Goal: Task Accomplishment & Management: Complete application form

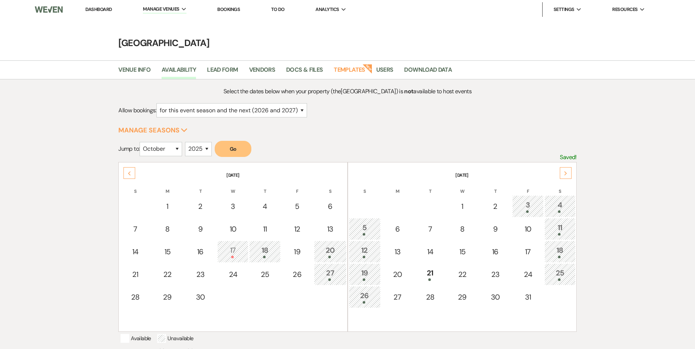
select select "2"
select select "10"
click at [568, 175] on div "Next" at bounding box center [565, 173] width 12 height 12
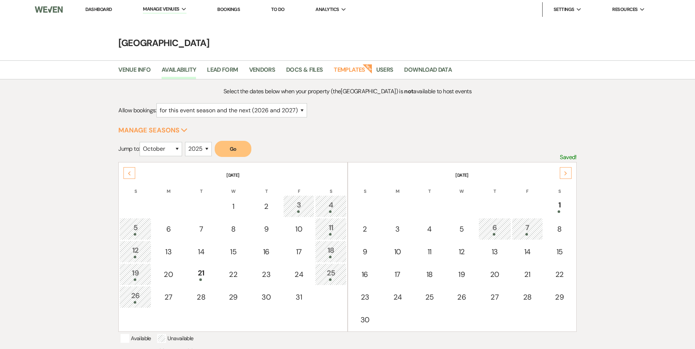
click at [568, 175] on div "Next" at bounding box center [565, 173] width 12 height 12
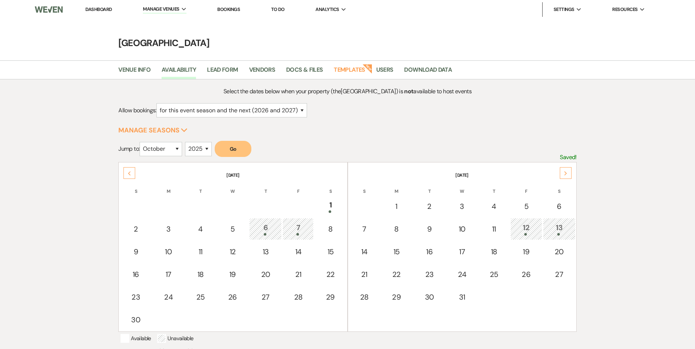
click at [568, 175] on div "Next" at bounding box center [565, 173] width 12 height 12
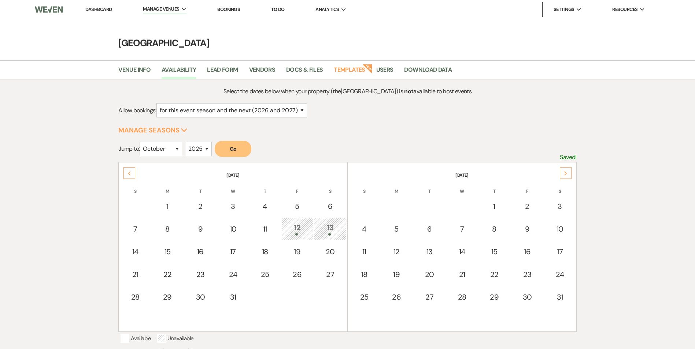
click at [298, 230] on div "12" at bounding box center [297, 229] width 24 height 14
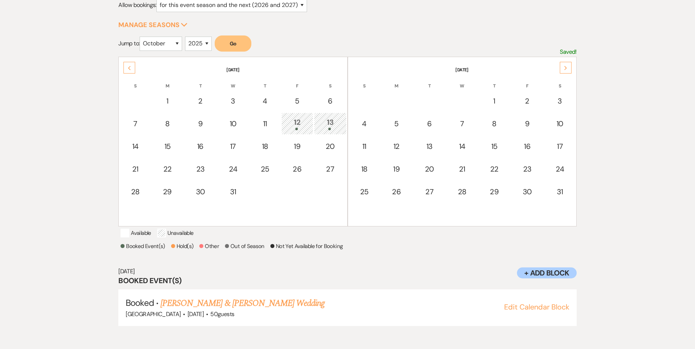
scroll to position [106, 0]
click at [334, 103] on div "6" at bounding box center [330, 100] width 25 height 11
select select "other"
select select "false"
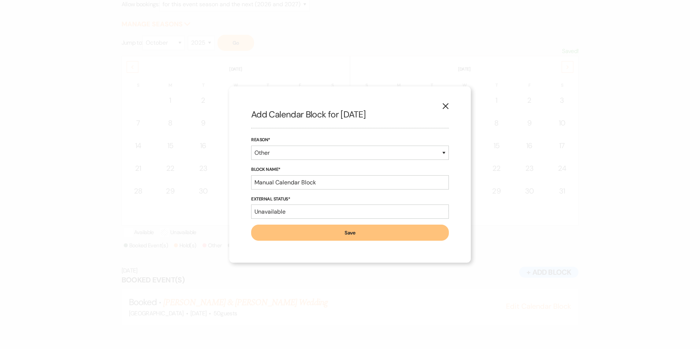
click at [447, 109] on button "X" at bounding box center [445, 106] width 11 height 13
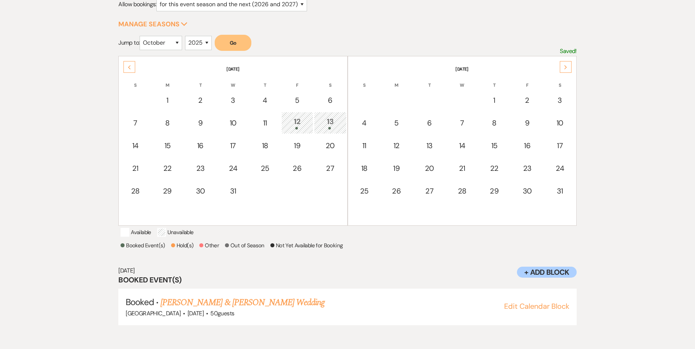
click at [127, 65] on div "Previous" at bounding box center [129, 67] width 12 height 12
click at [0, 0] on p "Hold the Shift key to select a range of dates" at bounding box center [0, 0] width 0 height 0
click at [350, 224] on td at bounding box center [364, 214] width 31 height 22
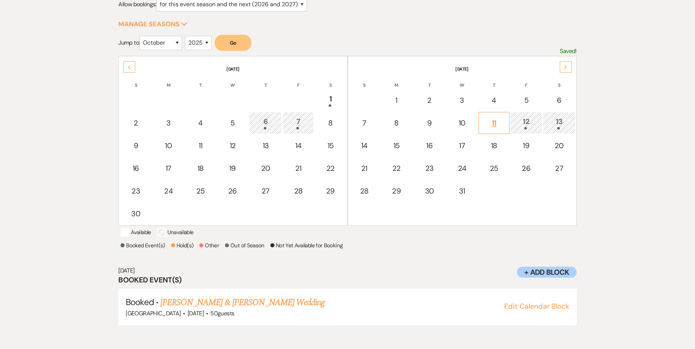
click at [499, 121] on div "11" at bounding box center [493, 123] width 23 height 11
select select "other"
select select "false"
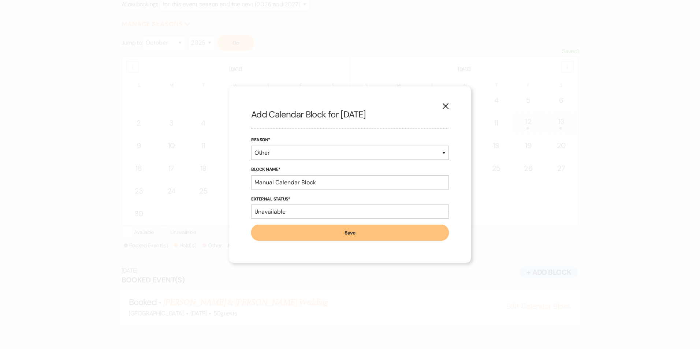
click at [380, 231] on button "Save" at bounding box center [350, 233] width 198 height 16
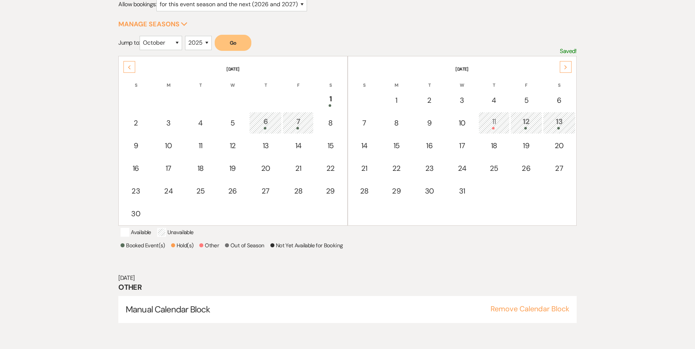
drag, startPoint x: 201, startPoint y: 320, endPoint x: 425, endPoint y: 291, distance: 225.5
click at [425, 291] on h3 "Other" at bounding box center [347, 287] width 458 height 10
click at [494, 127] on div "11" at bounding box center [493, 123] width 23 height 14
click at [506, 313] on button "Remove Calendar Block" at bounding box center [529, 308] width 79 height 7
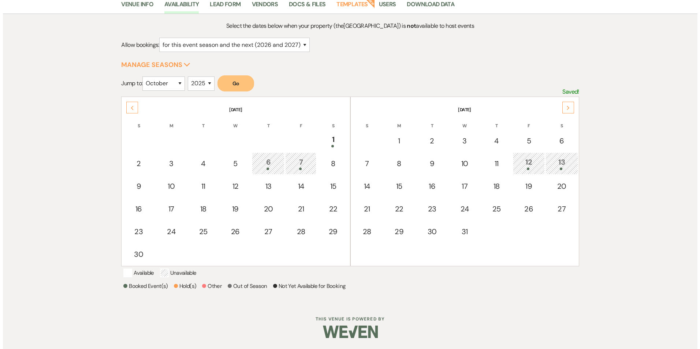
scroll to position [75, 0]
click at [494, 158] on div "11" at bounding box center [493, 163] width 23 height 11
select select "other"
select select "false"
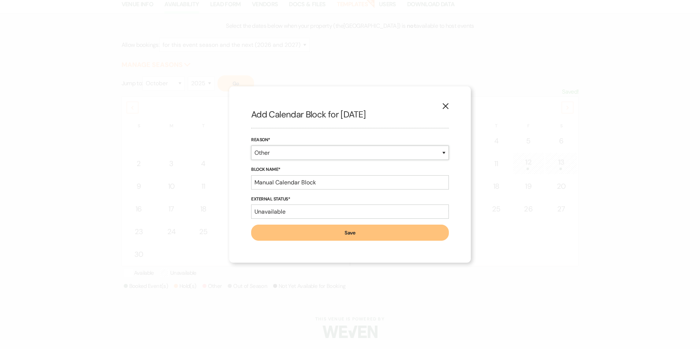
click at [350, 155] on select "Booked Event Hold Other" at bounding box center [350, 153] width 198 height 14
select select "hold"
click at [251, 160] on select "Booked Event Hold Other" at bounding box center [350, 153] width 198 height 14
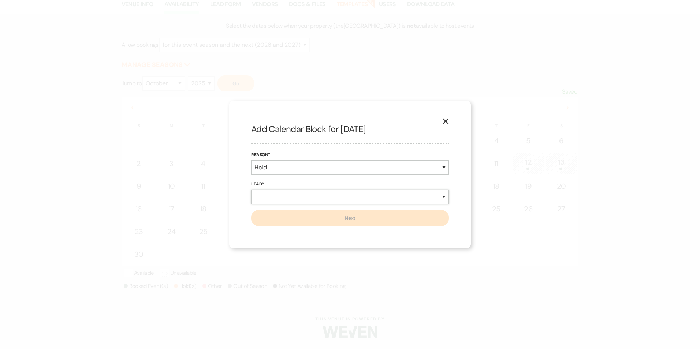
click at [317, 198] on select "New Lead Existing Lead" at bounding box center [350, 197] width 198 height 14
select select "existingLead"
click at [251, 190] on select "New Lead Existing Lead" at bounding box center [350, 197] width 198 height 14
select select "false"
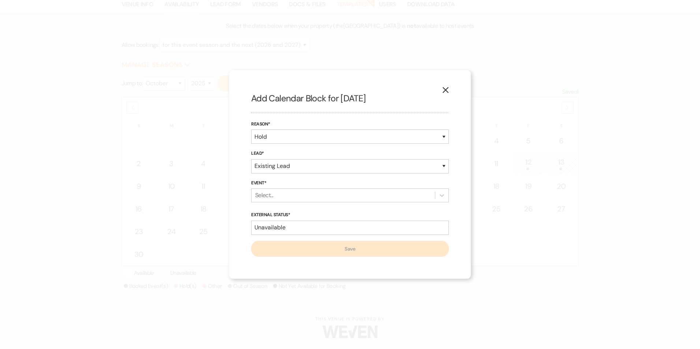
click at [280, 193] on div "Select..." at bounding box center [343, 195] width 183 height 13
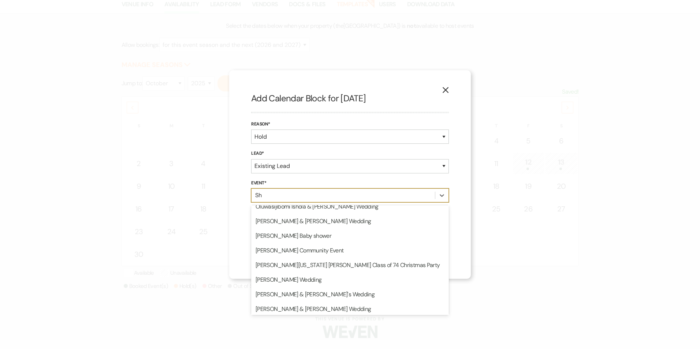
scroll to position [0, 0]
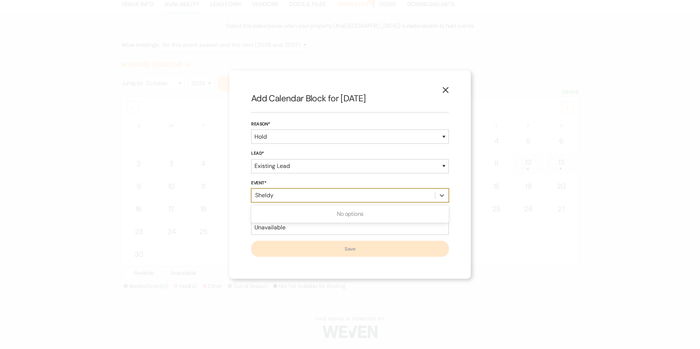
type input "Sheldyn"
click at [397, 198] on div "Sheldyn" at bounding box center [343, 195] width 183 height 13
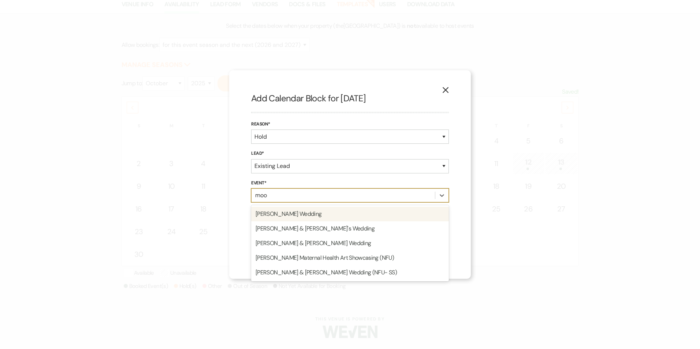
type input "moor"
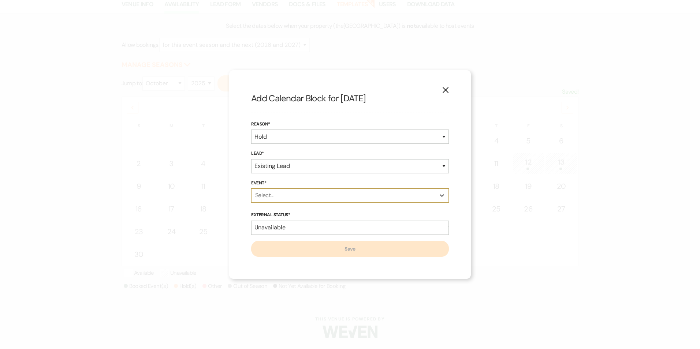
click at [425, 200] on div "Select..." at bounding box center [343, 195] width 183 height 13
click at [337, 192] on div "Select..." at bounding box center [343, 195] width 183 height 13
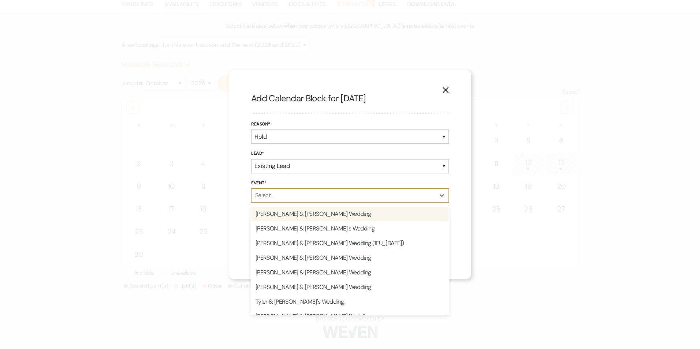
click at [313, 191] on div "Select..." at bounding box center [343, 195] width 183 height 13
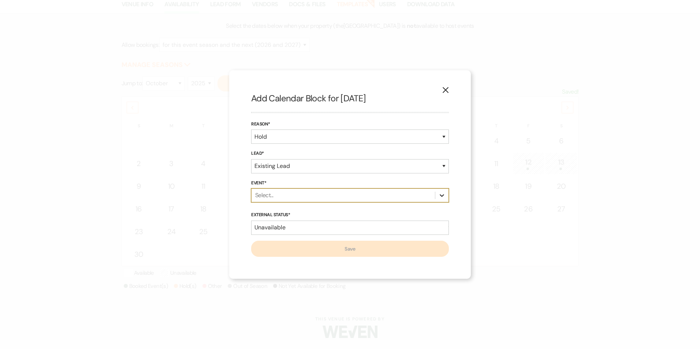
click at [447, 197] on div at bounding box center [441, 195] width 13 height 13
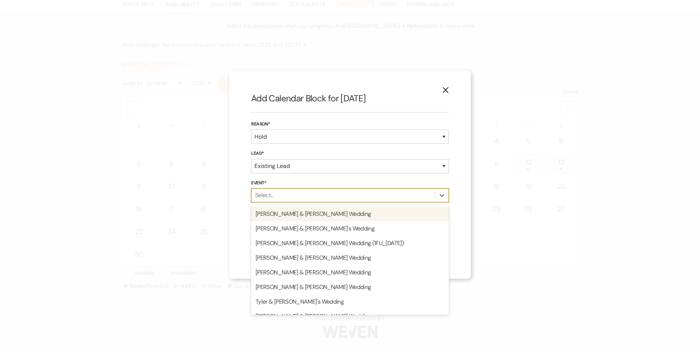
click at [443, 175] on div "Lead* New Lead Existing Lead" at bounding box center [350, 165] width 198 height 30
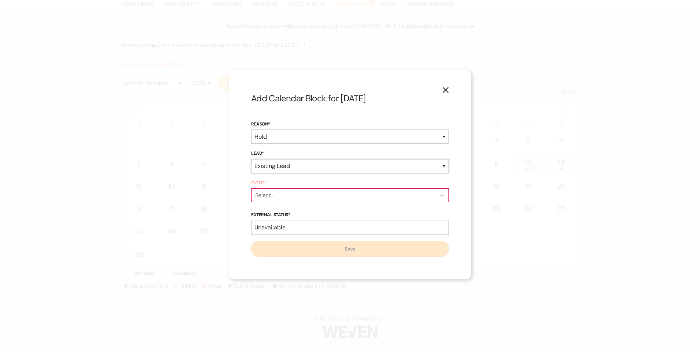
click at [401, 172] on select "New Lead Existing Lead" at bounding box center [350, 166] width 198 height 14
select select "newLead"
click at [251, 174] on select "New Lead Existing Lead" at bounding box center [350, 166] width 198 height 14
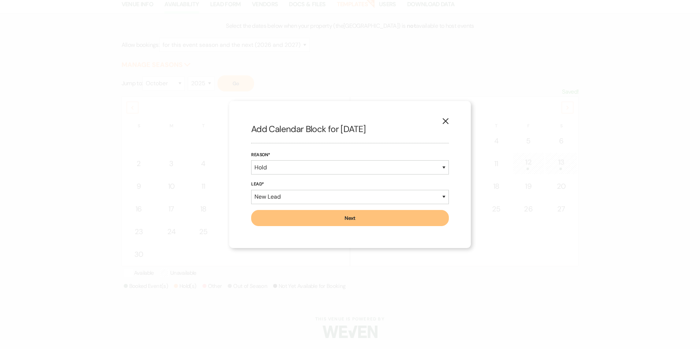
click at [337, 221] on button "Next" at bounding box center [350, 218] width 198 height 16
select select "637"
select select "false"
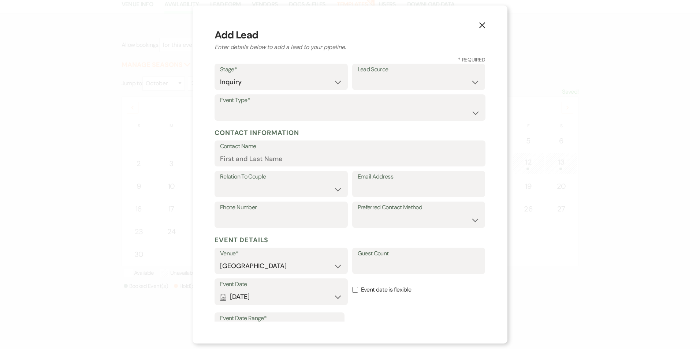
click at [308, 103] on label "Event Type*" at bounding box center [350, 100] width 260 height 11
click at [300, 108] on select "Wedding Anniversary Party Baby Shower Bachelorette / Bachelor Party Birthday Pa…" at bounding box center [350, 113] width 260 height 14
select select "11"
click at [220, 106] on select "Wedding Anniversary Party Baby Shower Bachelorette / Bachelor Party Birthday Pa…" at bounding box center [350, 113] width 260 height 14
click at [270, 161] on input "Contact Name" at bounding box center [350, 159] width 260 height 14
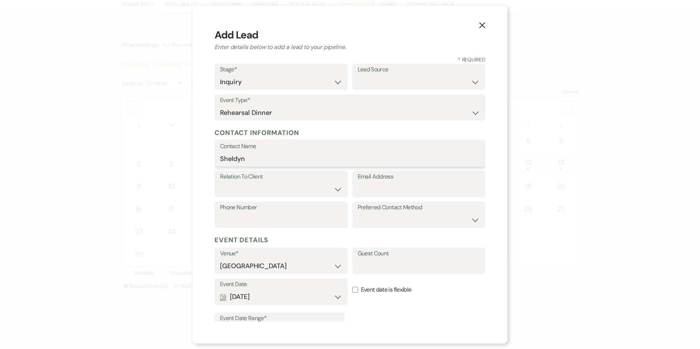
click at [244, 156] on input "Sheldyn" at bounding box center [350, 159] width 260 height 14
click at [243, 158] on input "Sheldyn" at bounding box center [350, 159] width 260 height 14
click at [246, 147] on label "Contact Name" at bounding box center [350, 146] width 260 height 11
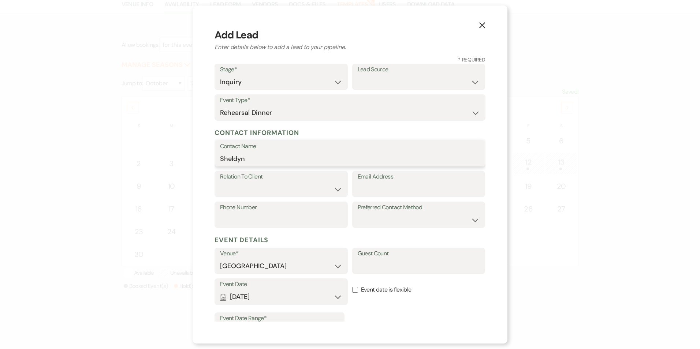
click at [246, 152] on input "Sheldyn" at bounding box center [350, 159] width 260 height 14
click at [250, 160] on input "Sheldyn" at bounding box center [350, 159] width 260 height 14
click at [299, 164] on input "[PERSON_NAME]" at bounding box center [350, 159] width 260 height 14
click at [368, 157] on input "[PERSON_NAME]" at bounding box center [350, 159] width 260 height 14
type input "[PERSON_NAME] - [DATE]"
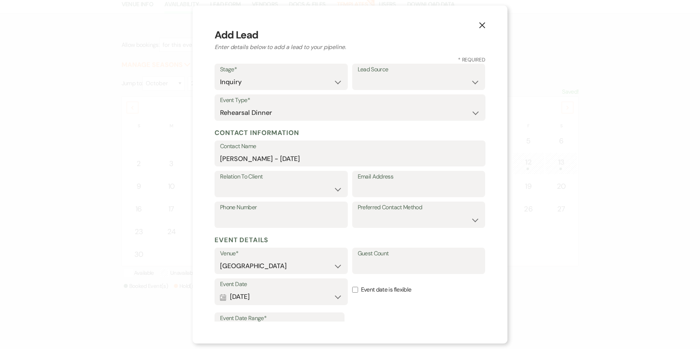
click at [286, 182] on label "Relation To Client" at bounding box center [281, 177] width 122 height 11
click at [277, 193] on select "Client Event Planner Parent of Client Family Member Friend Other" at bounding box center [281, 189] width 122 height 14
select select "1"
click at [220, 182] on select "Client Event Planner Parent of Client Family Member Friend Other" at bounding box center [281, 189] width 122 height 14
click at [373, 175] on label "Email Address" at bounding box center [419, 177] width 122 height 11
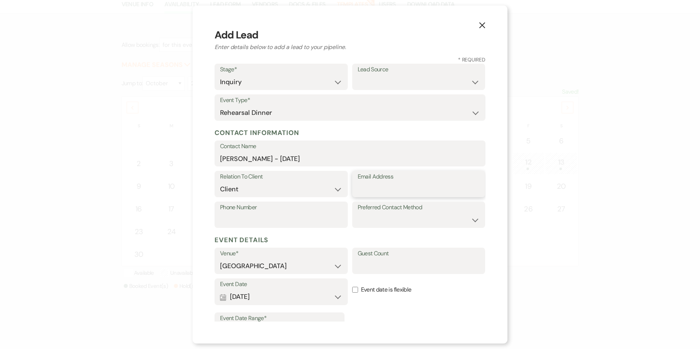
click at [373, 182] on input "Email Address" at bounding box center [419, 189] width 122 height 14
click at [372, 185] on input "Email Address" at bounding box center [419, 189] width 122 height 14
click at [281, 221] on input "Phone Number" at bounding box center [281, 220] width 122 height 14
click at [372, 186] on input "Email Address" at bounding box center [419, 189] width 122 height 14
click at [246, 211] on label "Phone Number" at bounding box center [281, 207] width 122 height 11
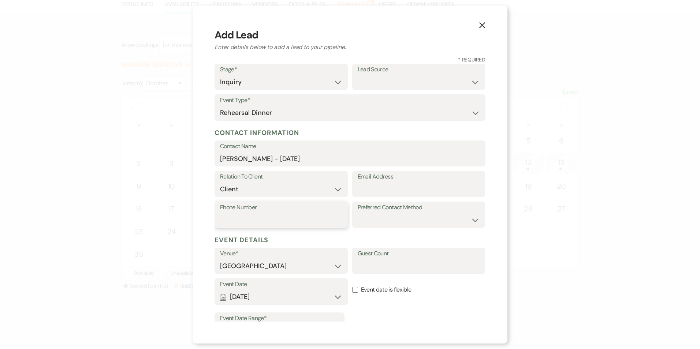
click at [246, 213] on input "Phone Number" at bounding box center [281, 220] width 122 height 14
click at [241, 209] on label "Phone Number" at bounding box center [281, 207] width 122 height 11
click at [241, 213] on input "Phone Number" at bounding box center [281, 220] width 122 height 14
click at [241, 209] on label "Phone Number" at bounding box center [281, 207] width 122 height 11
click at [241, 213] on input "Phone Number" at bounding box center [281, 220] width 122 height 14
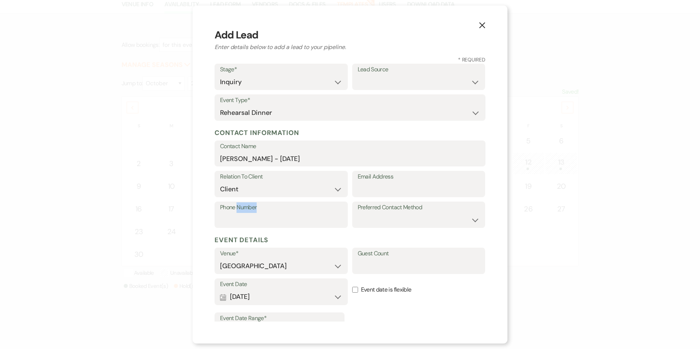
click at [240, 212] on label "Phone Number" at bounding box center [281, 207] width 122 height 11
click at [240, 213] on input "Phone Number" at bounding box center [281, 220] width 122 height 14
click at [237, 225] on input "Phone Number" at bounding box center [281, 220] width 122 height 14
click at [236, 221] on input "Phone Number" at bounding box center [281, 220] width 122 height 14
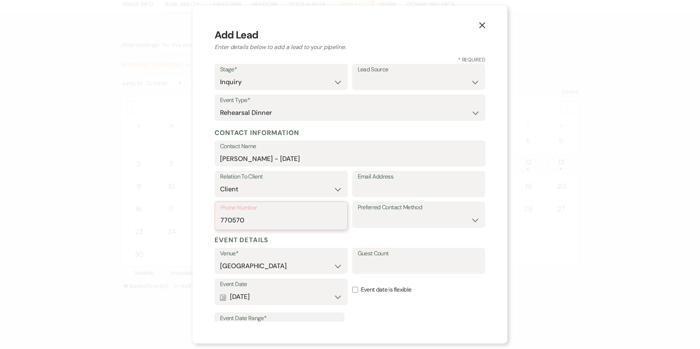
type input "7705709538"
type input "[EMAIL_ADDRESS][DOMAIN_NAME]"
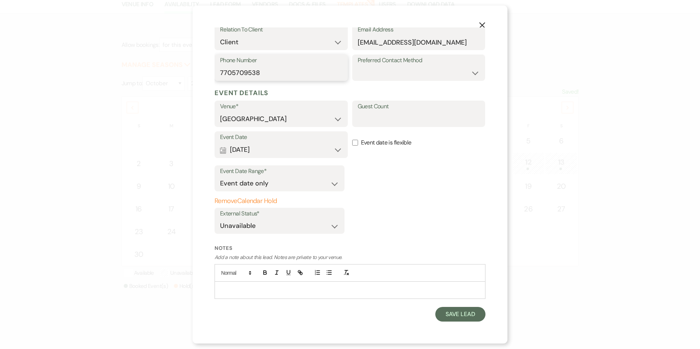
click at [242, 289] on p at bounding box center [349, 290] width 259 height 8
click at [261, 289] on p at bounding box center [349, 290] width 259 height 8
click at [279, 292] on p "Day held off at 12 noon" at bounding box center [349, 290] width 259 height 8
click at [275, 292] on p "Day held off at 12 noon" at bounding box center [349, 290] width 259 height 8
click at [278, 290] on p "Day held off at 12 noon" at bounding box center [349, 290] width 259 height 8
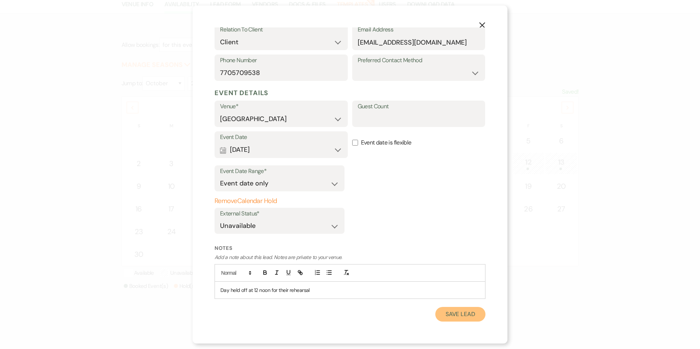
click at [443, 311] on button "Save Lead" at bounding box center [460, 314] width 50 height 15
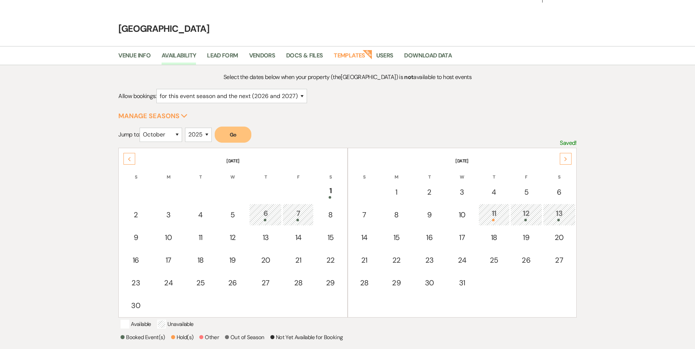
scroll to position [0, 0]
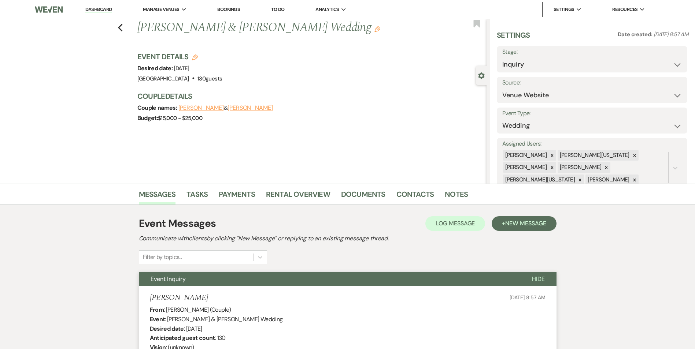
select select "5"
click at [97, 13] on li "Dashboard" at bounding box center [99, 9] width 34 height 15
click at [98, 12] on link "Dashboard" at bounding box center [98, 9] width 26 height 7
